Goal: Contribute content: Contribute content

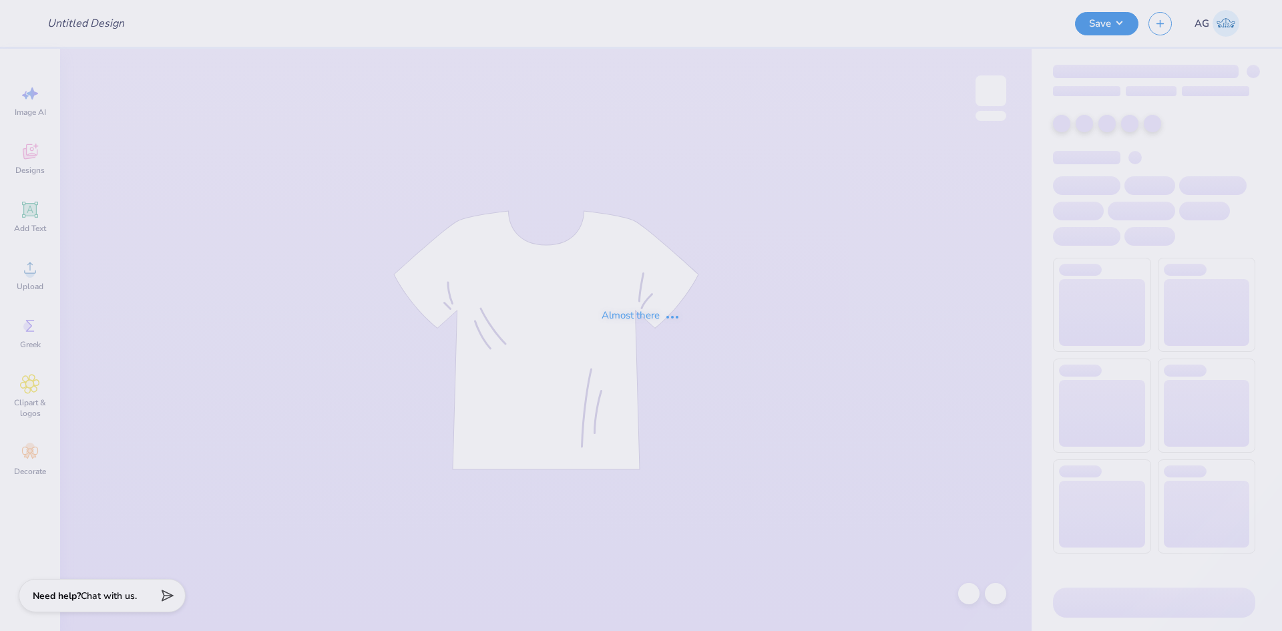
type input "WSU Global Merch"
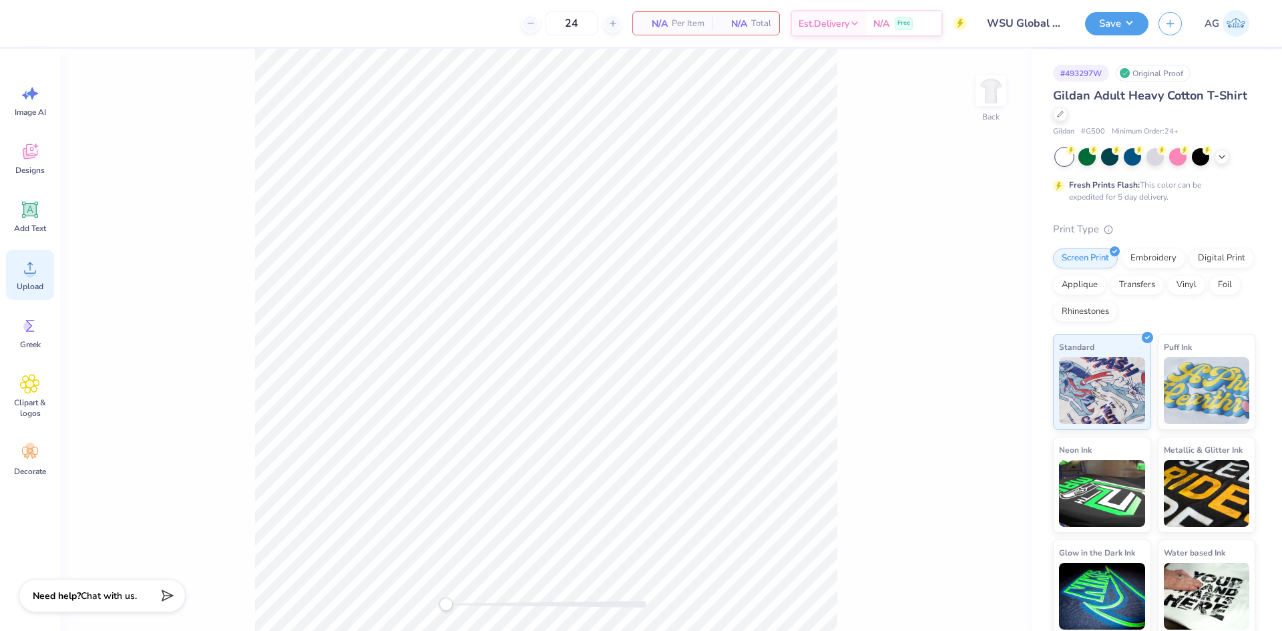
click at [15, 281] on div "Upload" at bounding box center [30, 275] width 48 height 50
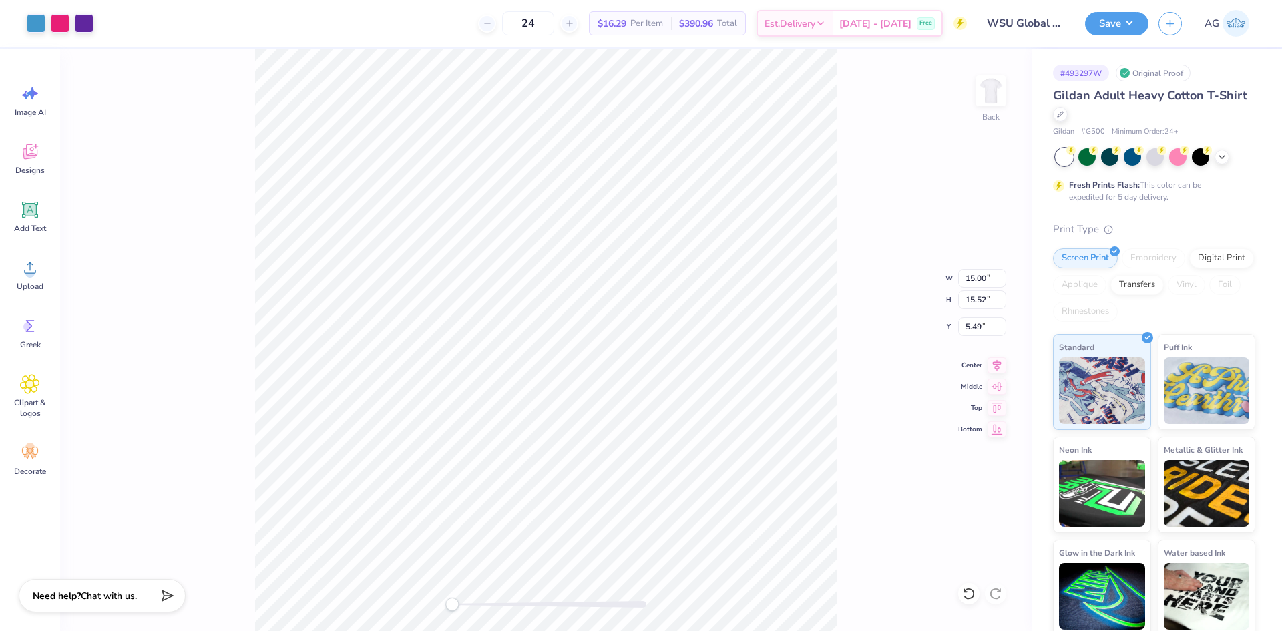
drag, startPoint x: 455, startPoint y: 603, endPoint x: 8, endPoint y: 500, distance: 458.5
click at [446, 601] on div at bounding box center [546, 604] width 200 height 7
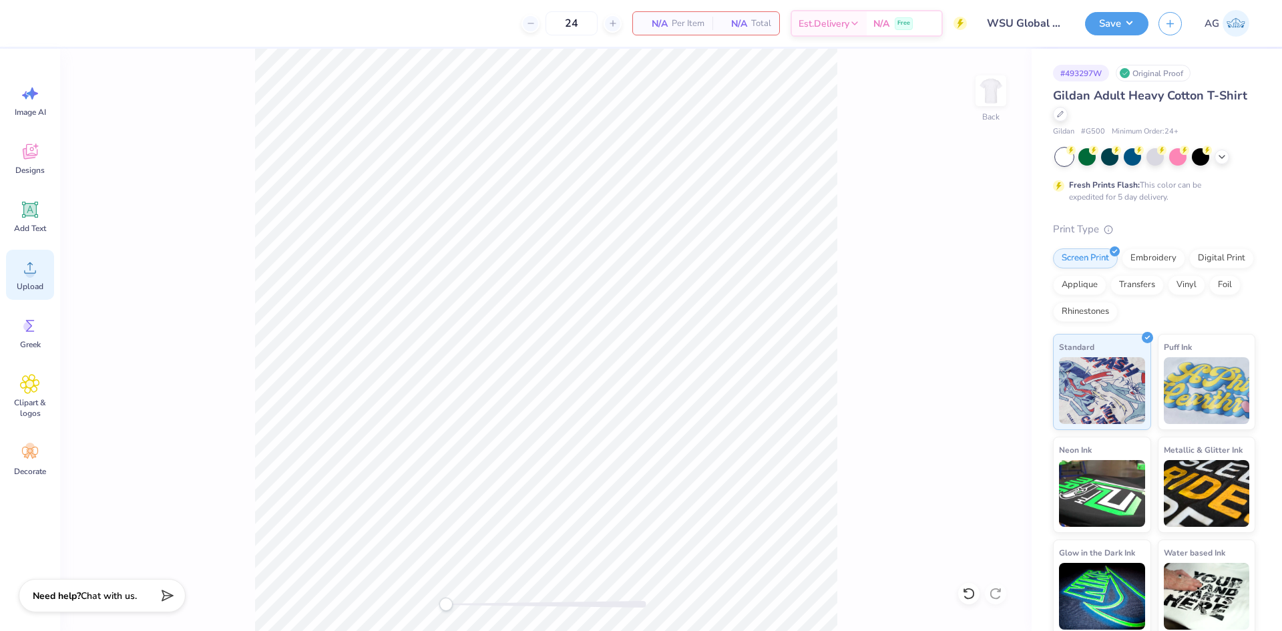
click at [42, 267] on div "Upload" at bounding box center [30, 275] width 48 height 50
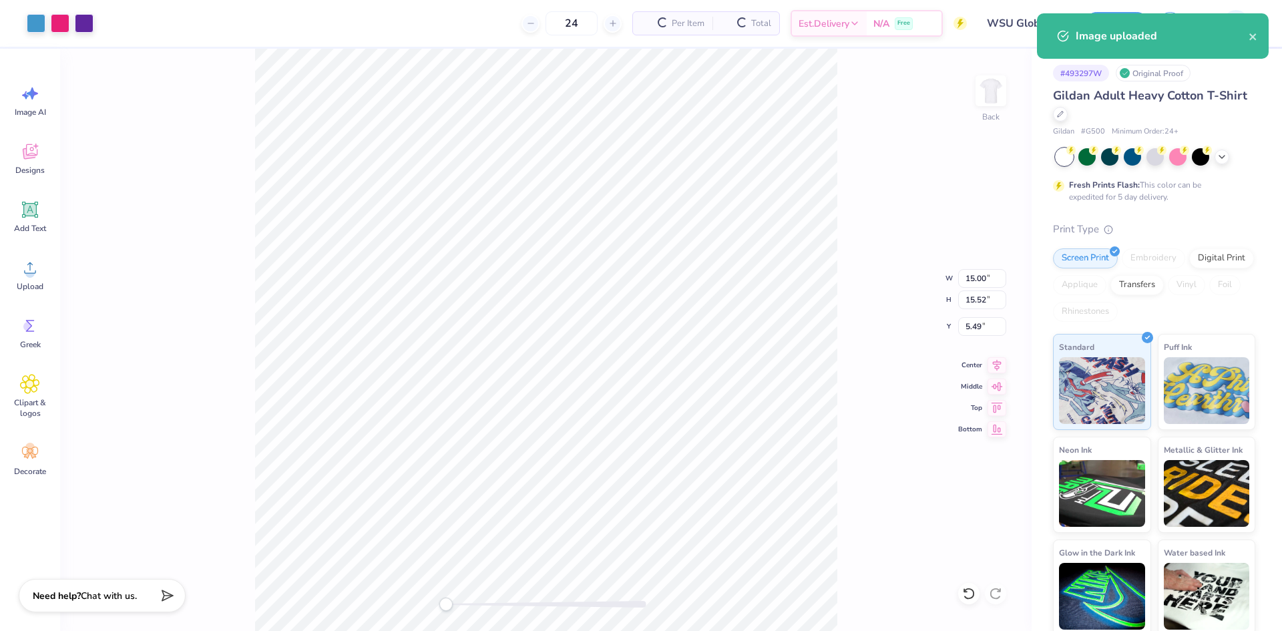
click at [970, 258] on div "Back W 15.00 15.00 " H 15.52 15.52 " Y 5.49 5.49 " Center Middle Top Bottom" at bounding box center [546, 340] width 972 height 582
click at [975, 268] on div "Back W 15.00 H 15.52 Y 5.49 Center Middle Top Bottom" at bounding box center [546, 340] width 972 height 582
click at [980, 282] on input "15.00" at bounding box center [982, 278] width 48 height 19
type input "1.50"
type input "1.55"
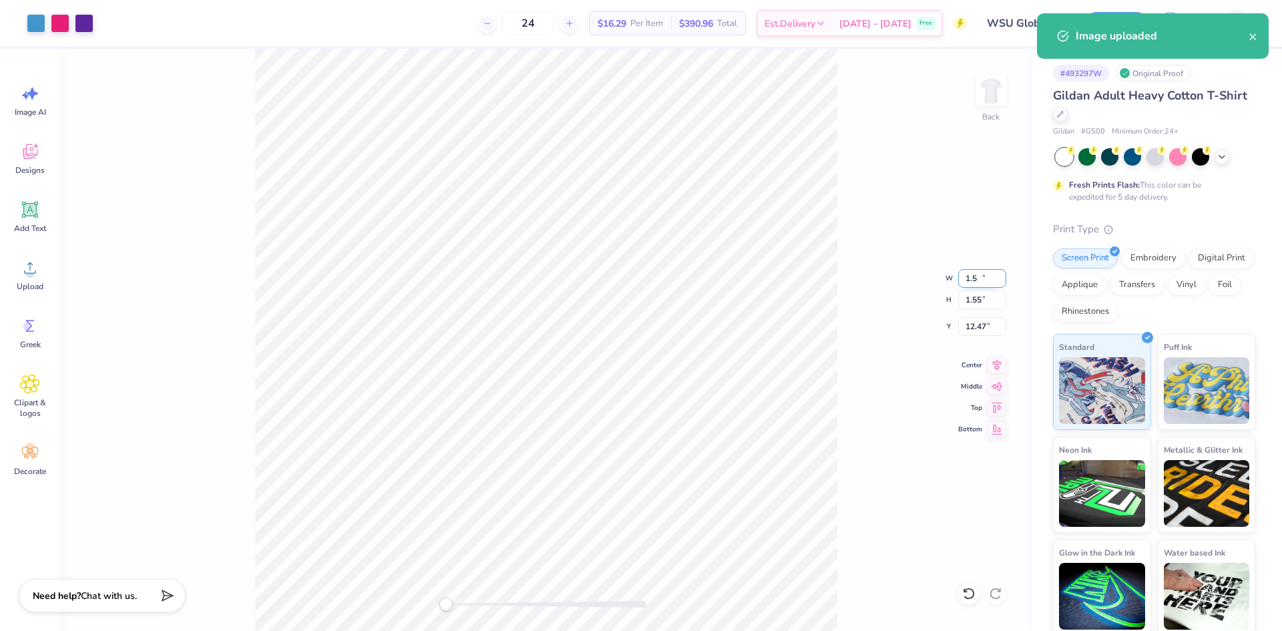
type input "12.47"
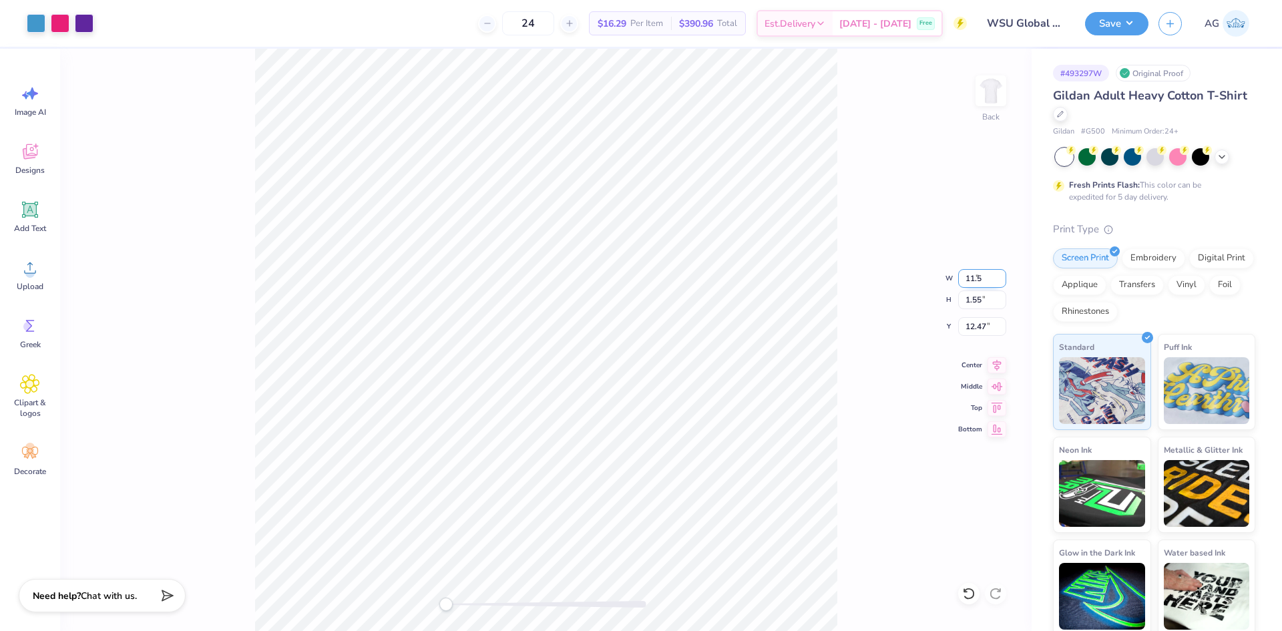
type input "11.50"
type input "11.90"
click at [972, 323] on input "7.30" at bounding box center [982, 326] width 48 height 19
type input "3"
click at [994, 367] on icon at bounding box center [997, 363] width 19 height 16
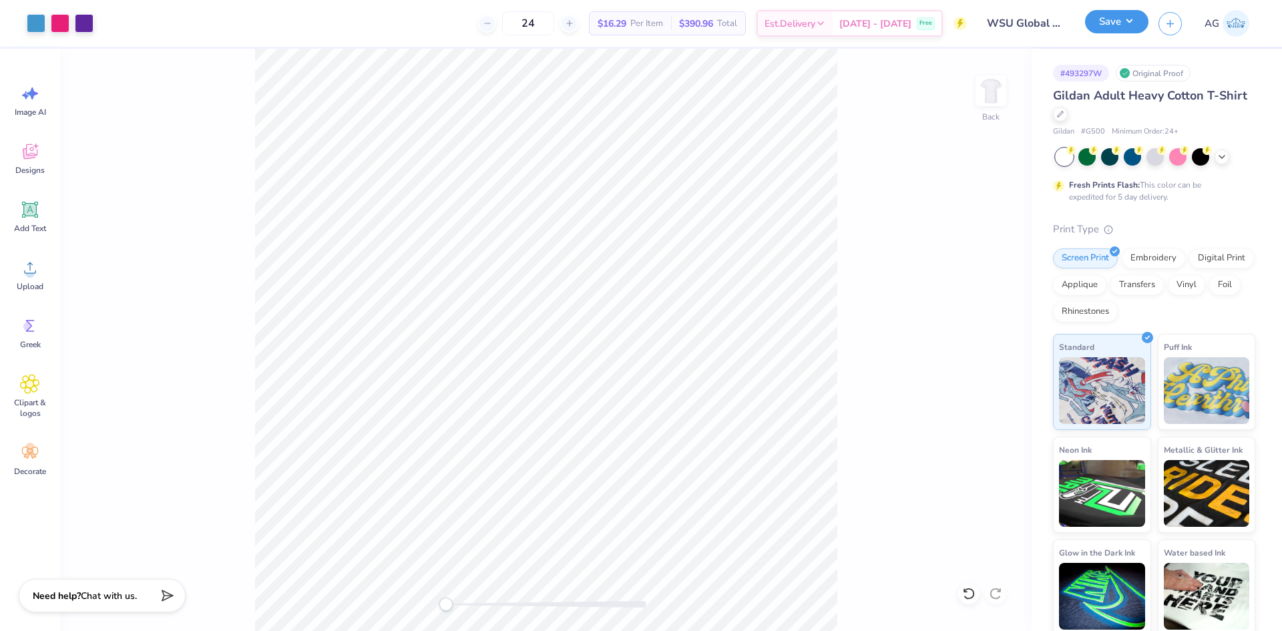
click at [1127, 26] on button "Save" at bounding box center [1116, 21] width 63 height 23
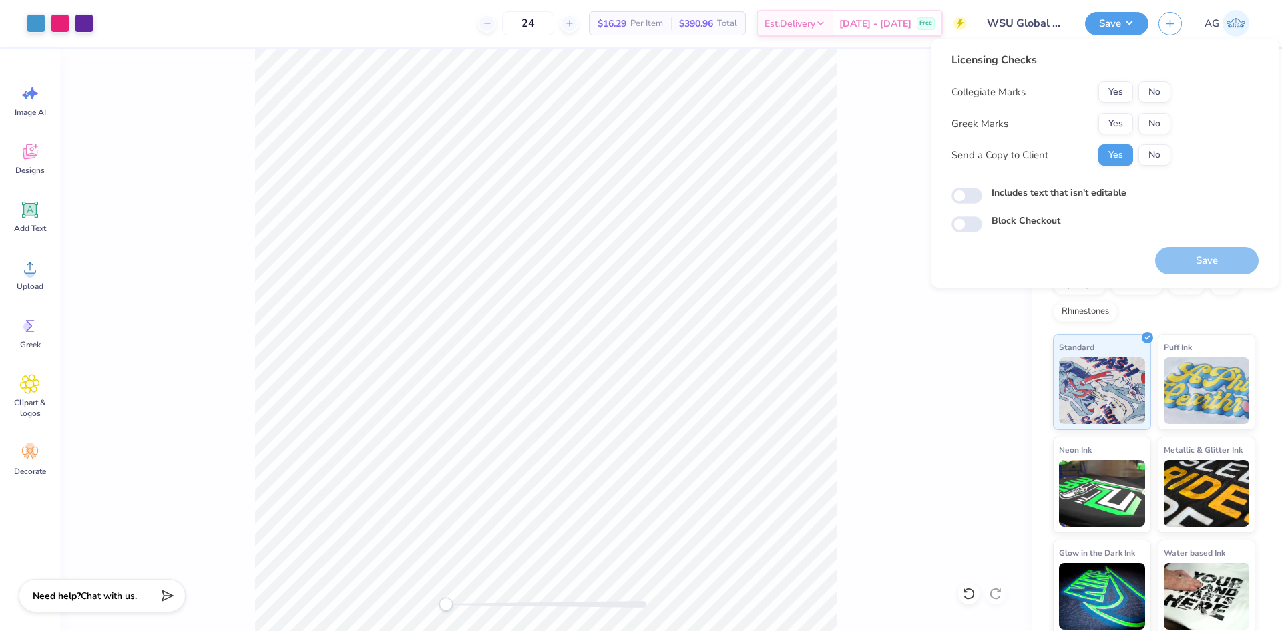
click at [1122, 106] on div "Collegiate Marks Yes No Greek Marks Yes No Send a Copy to Client Yes No" at bounding box center [1061, 123] width 219 height 84
click at [1115, 91] on button "Yes" at bounding box center [1116, 91] width 35 height 21
click at [1141, 116] on button "No" at bounding box center [1155, 123] width 32 height 21
